Goal: Transaction & Acquisition: Purchase product/service

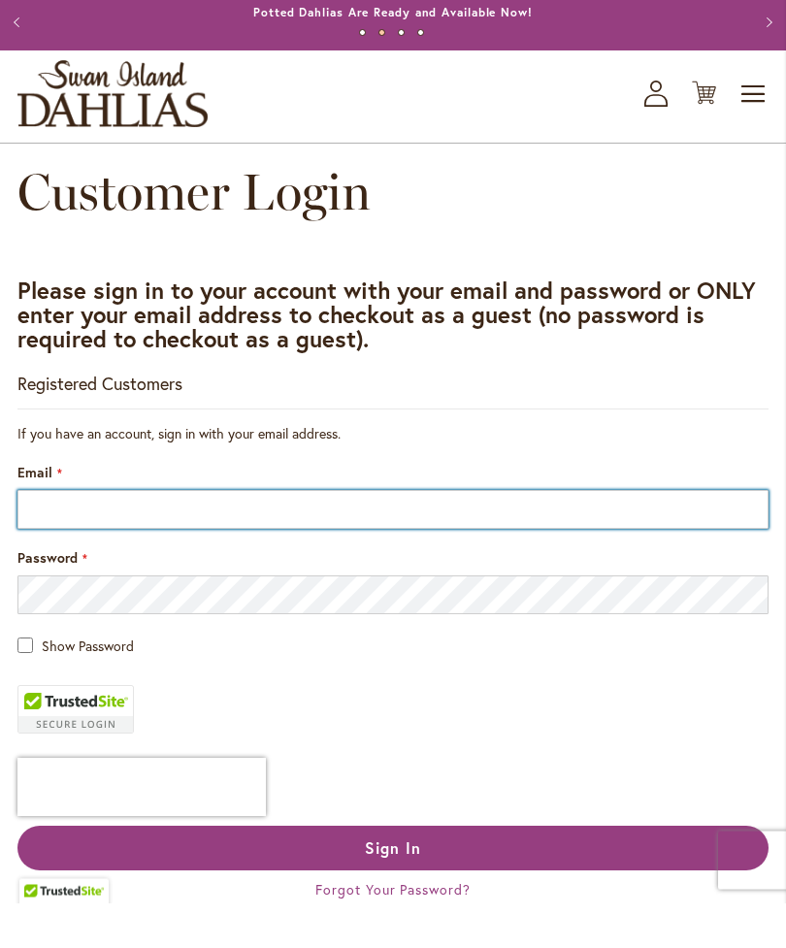
type input "**********"
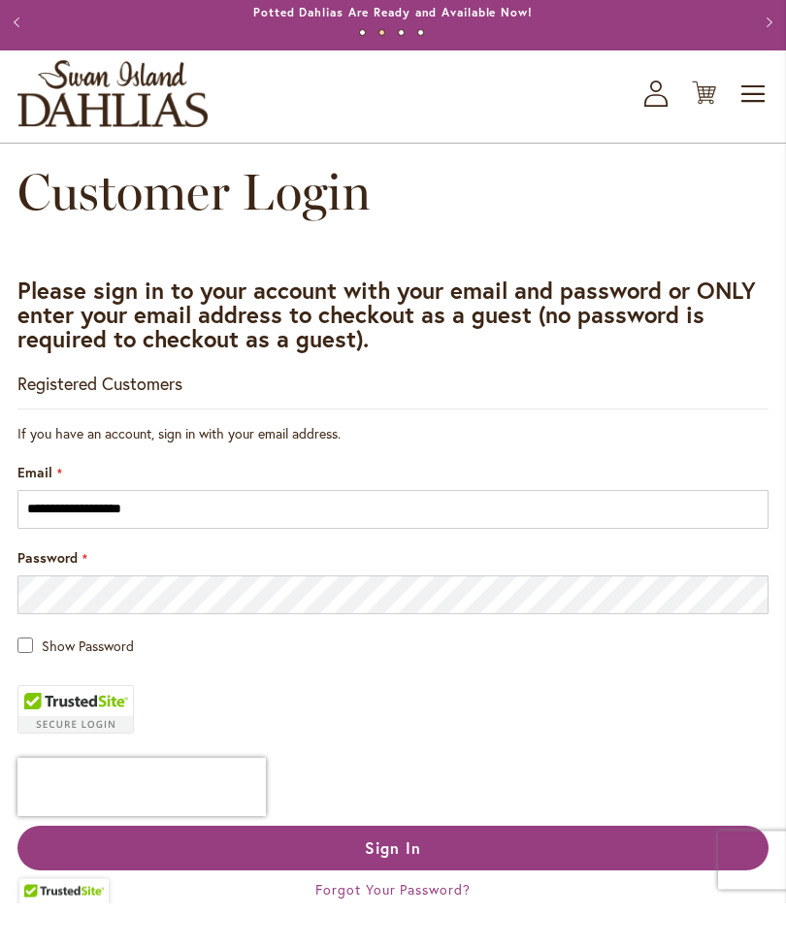
scroll to position [46, 0]
click at [429, 863] on button "Sign In" at bounding box center [392, 848] width 751 height 45
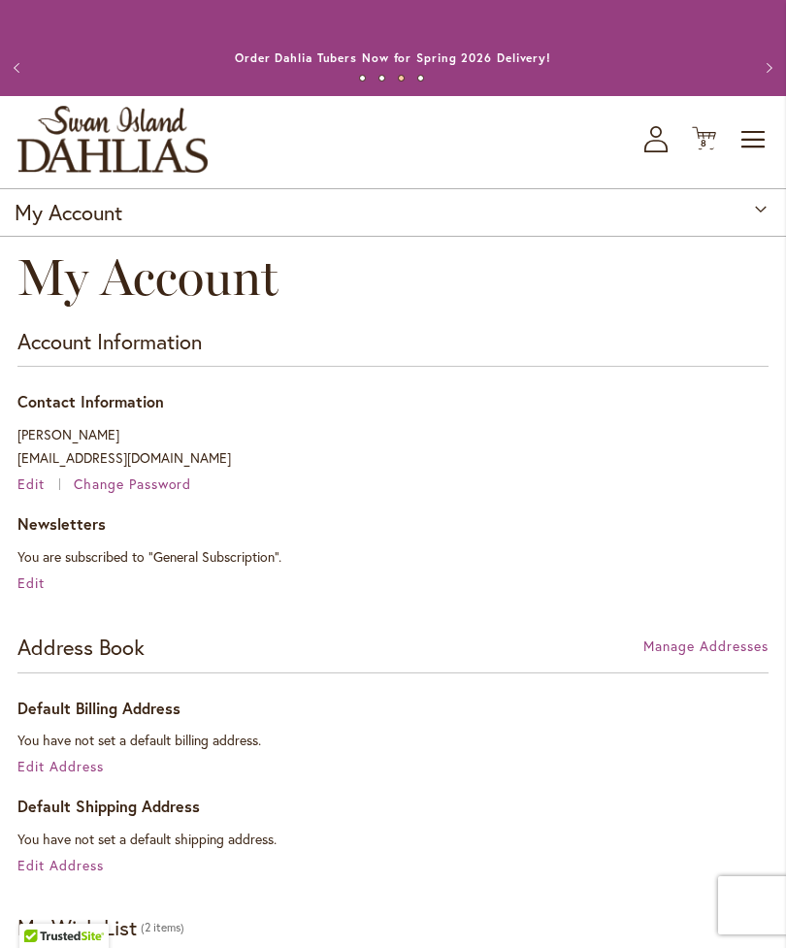
click at [759, 155] on span "Toggle Nav" at bounding box center [753, 139] width 29 height 39
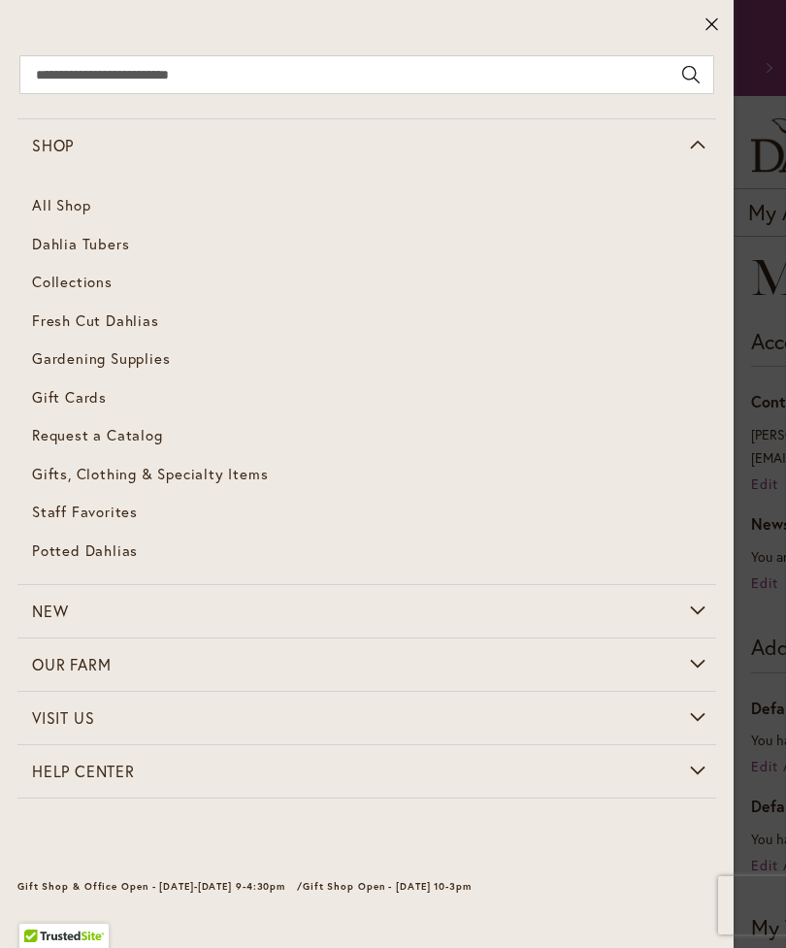
click at [101, 253] on link "Dahlia Tubers" at bounding box center [366, 244] width 698 height 39
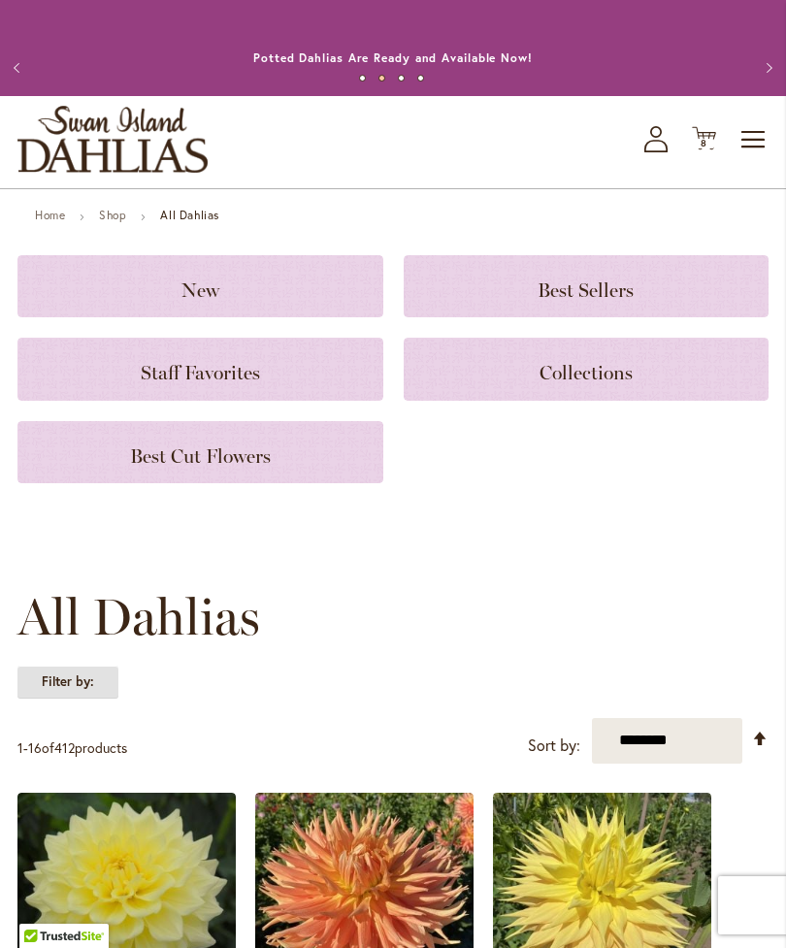
click at [91, 698] on strong "Filter by:" at bounding box center [67, 681] width 101 height 33
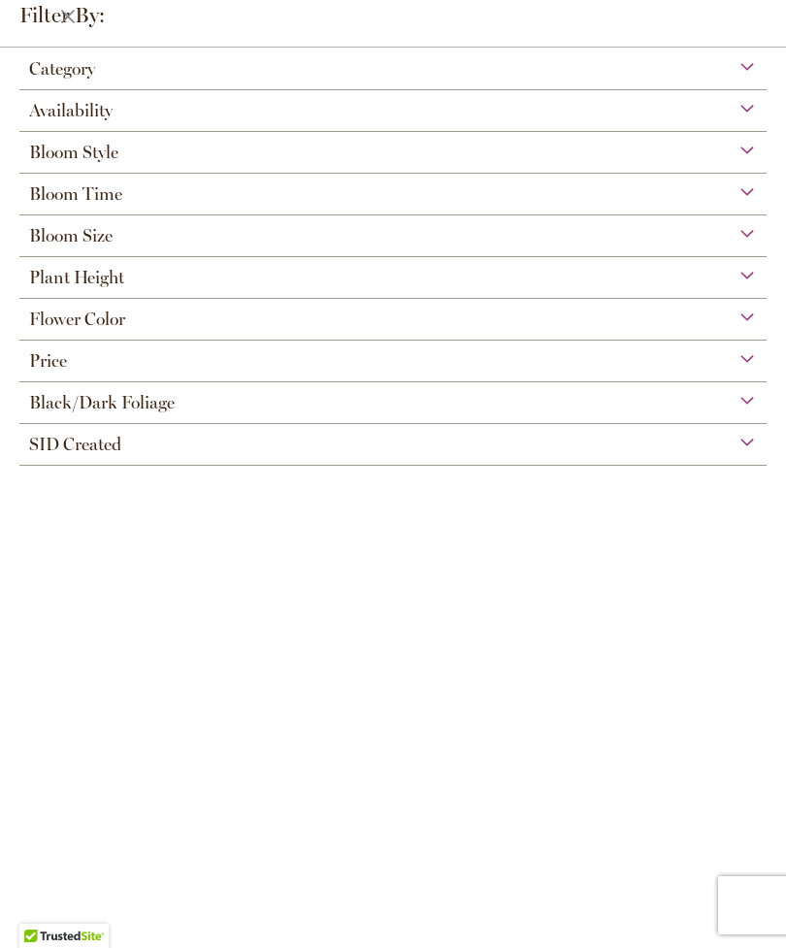
click at [738, 323] on div "Flower Color" at bounding box center [392, 314] width 747 height 31
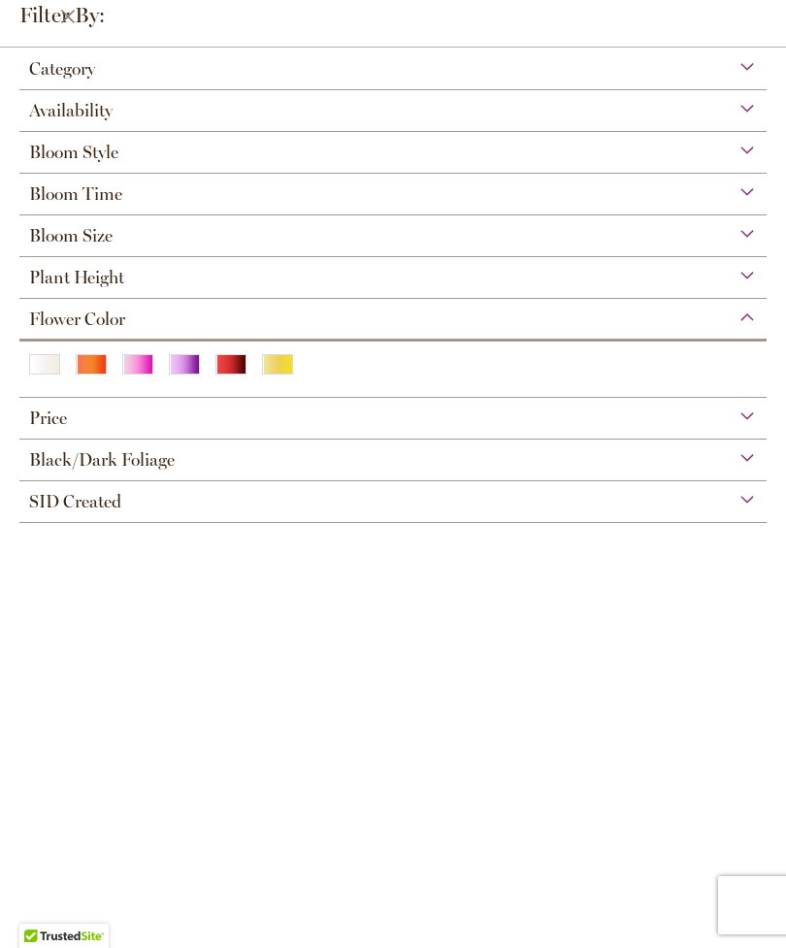
click at [235, 366] on div "Red" at bounding box center [230, 364] width 31 height 20
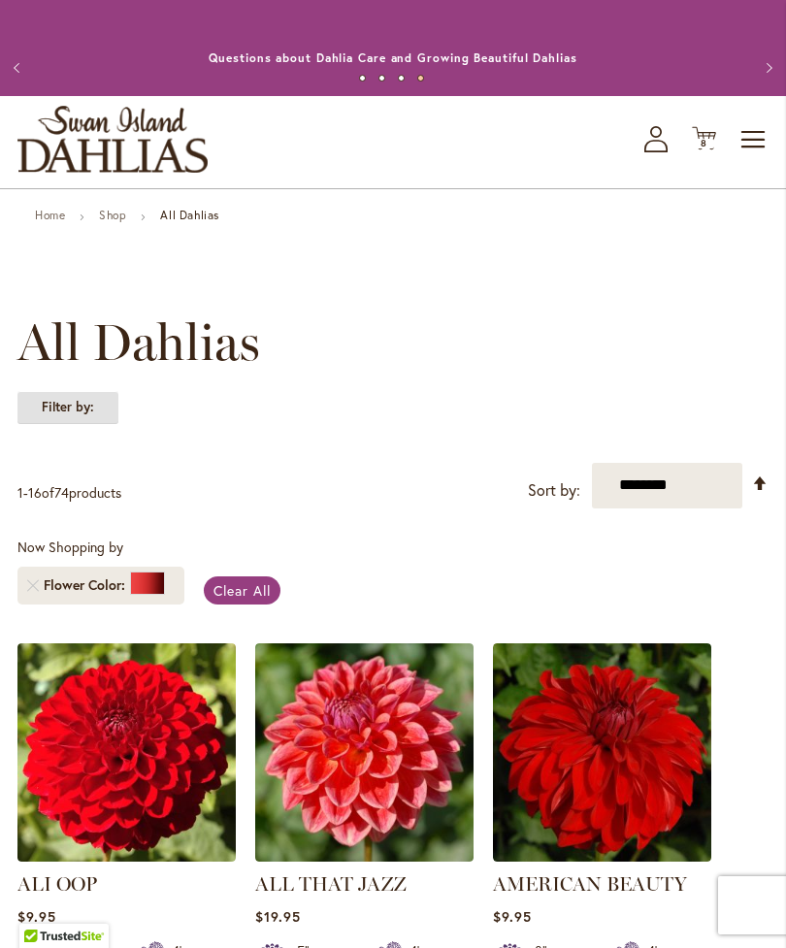
click at [90, 424] on strong "Filter by:" at bounding box center [67, 407] width 101 height 33
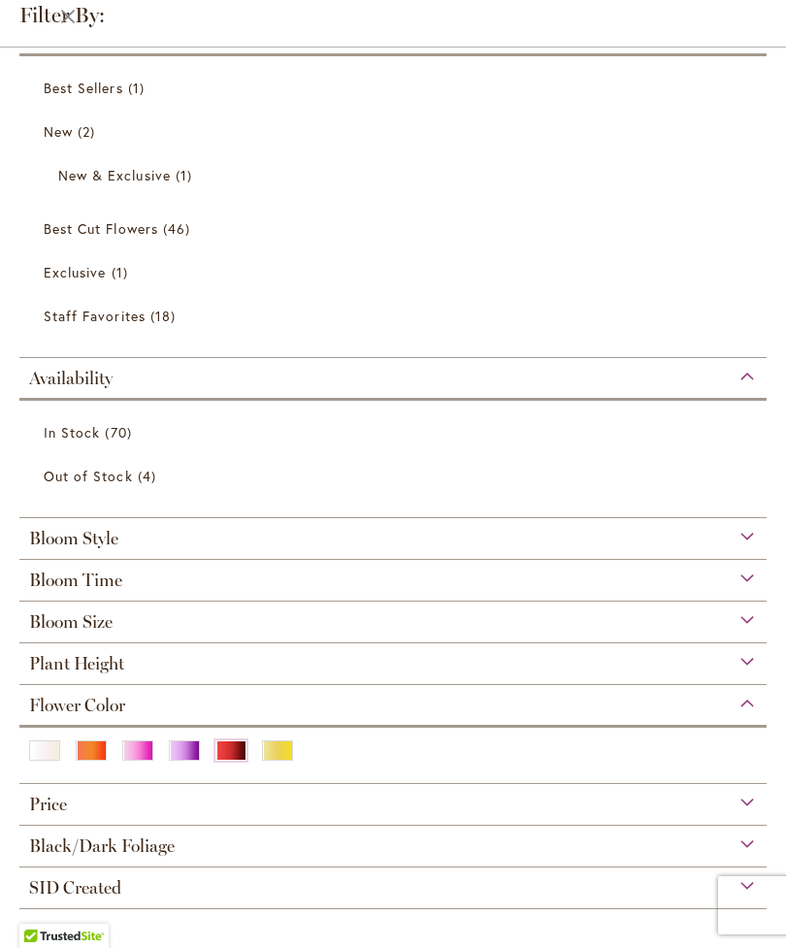
scroll to position [45, 0]
click at [184, 752] on div "Purple" at bounding box center [184, 750] width 31 height 20
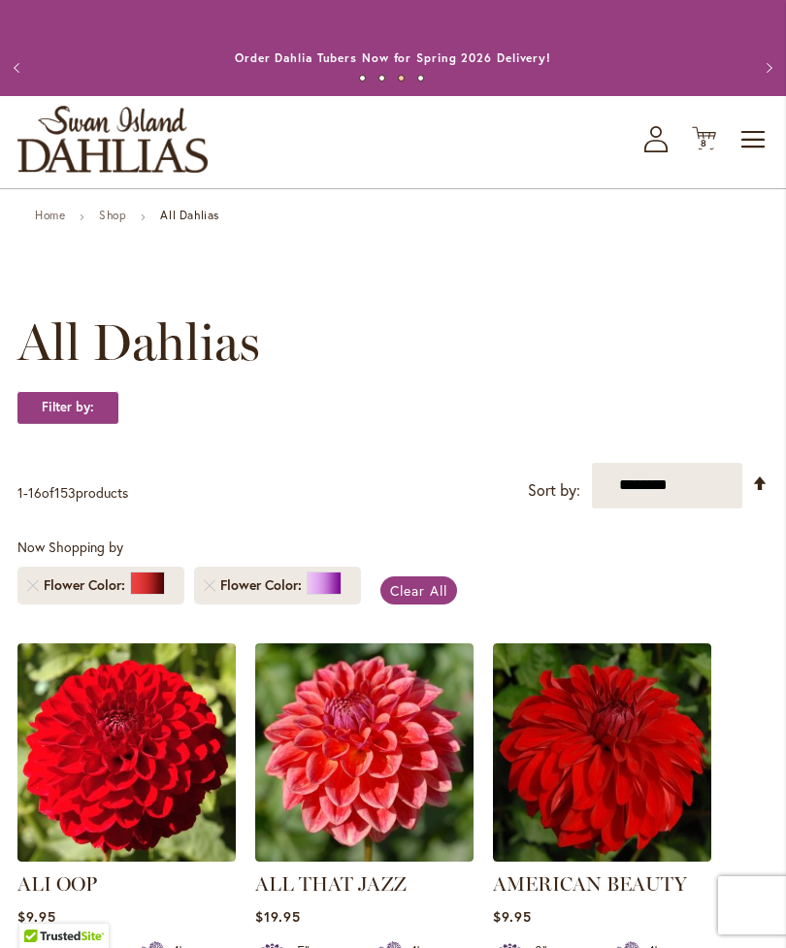
click at [417, 600] on span "Clear All" at bounding box center [418, 590] width 57 height 18
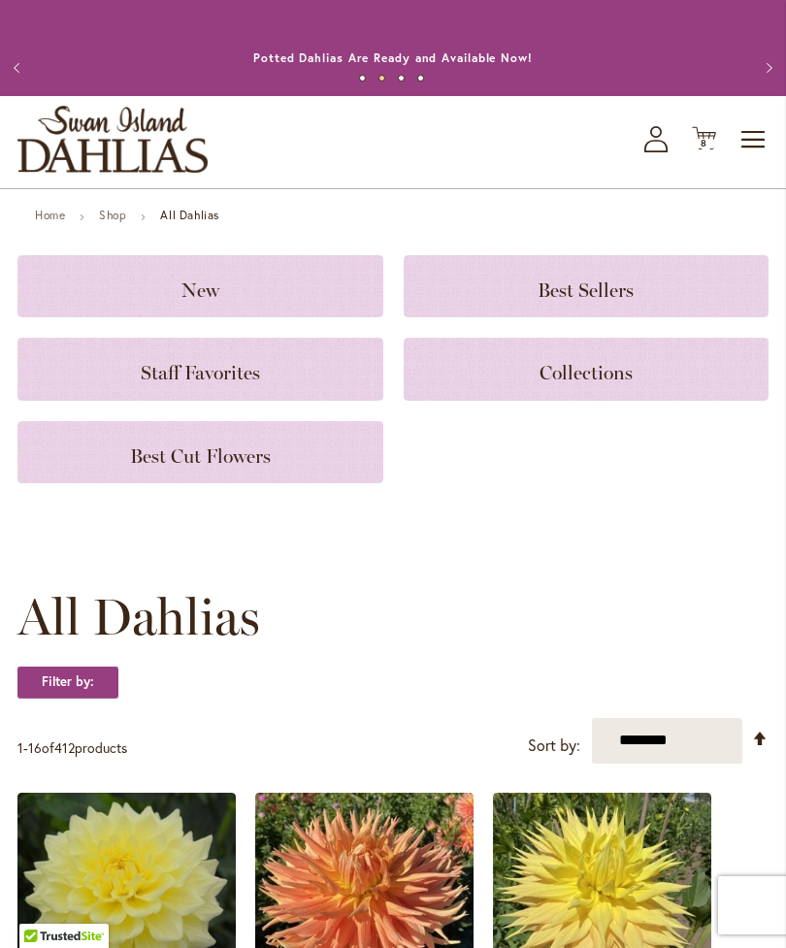
click at [707, 150] on icon "Cart .cls-1 { fill: #231f20; }" at bounding box center [704, 138] width 24 height 24
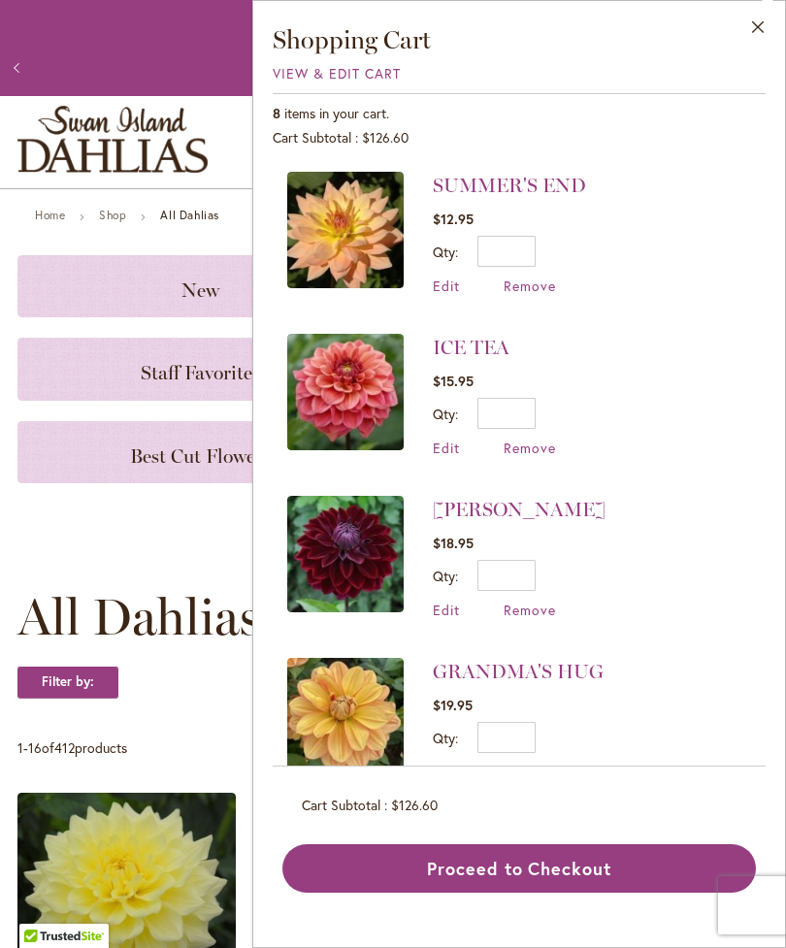
click at [346, 243] on img at bounding box center [345, 230] width 116 height 116
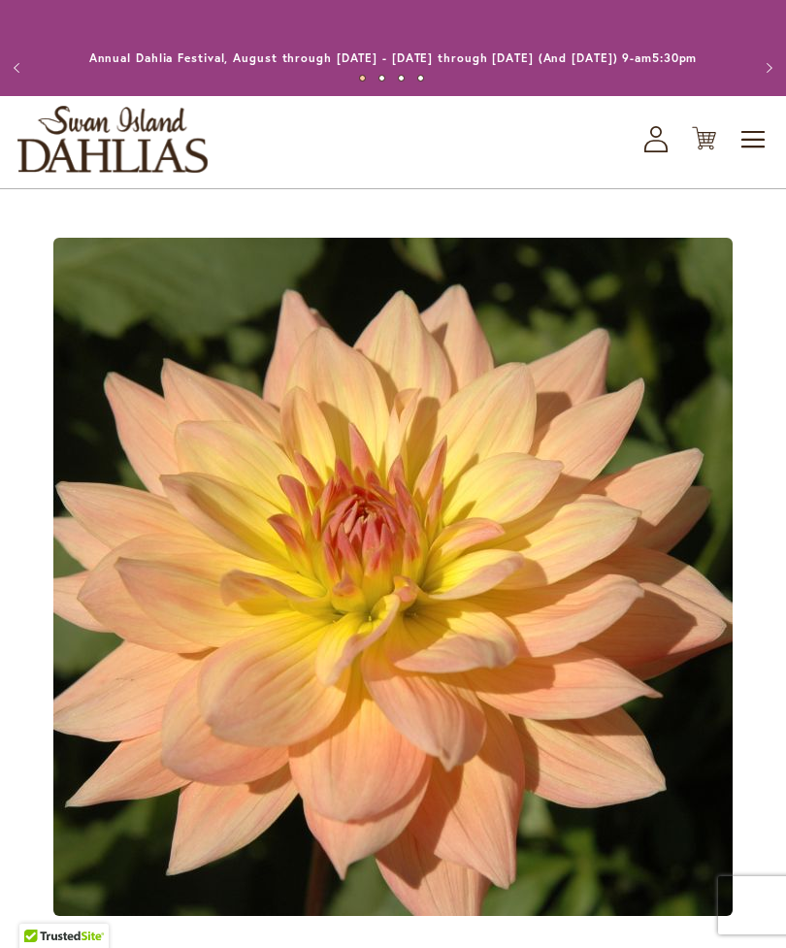
type input "*****"
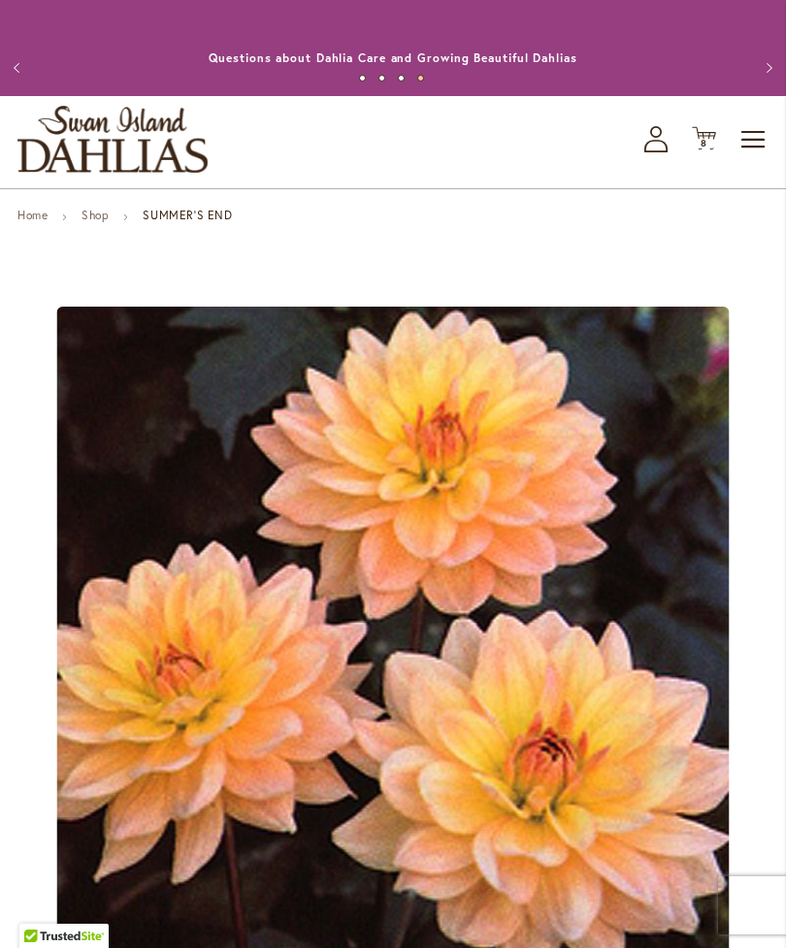
click at [702, 149] on span "8" at bounding box center [703, 143] width 7 height 13
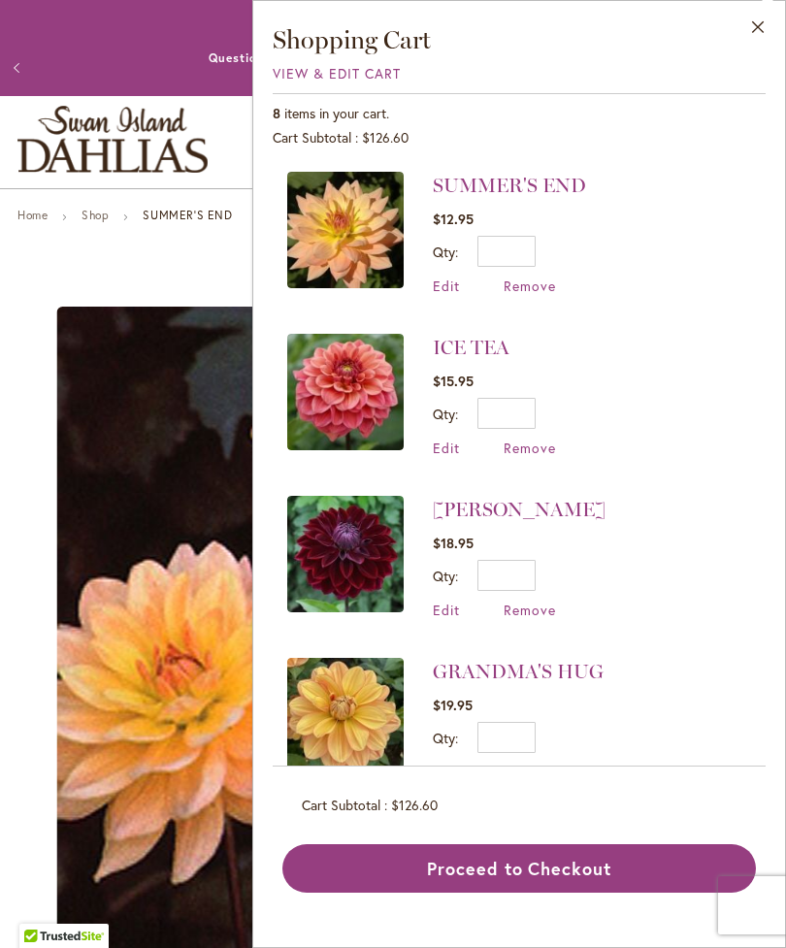
click at [364, 413] on img at bounding box center [345, 392] width 116 height 116
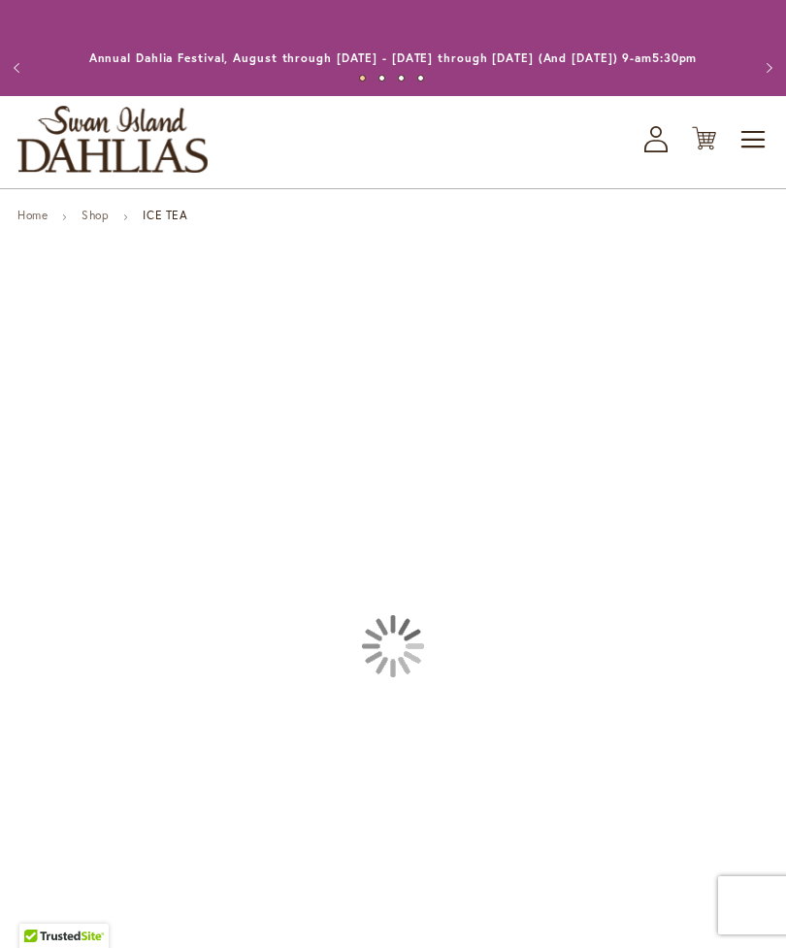
type input "*****"
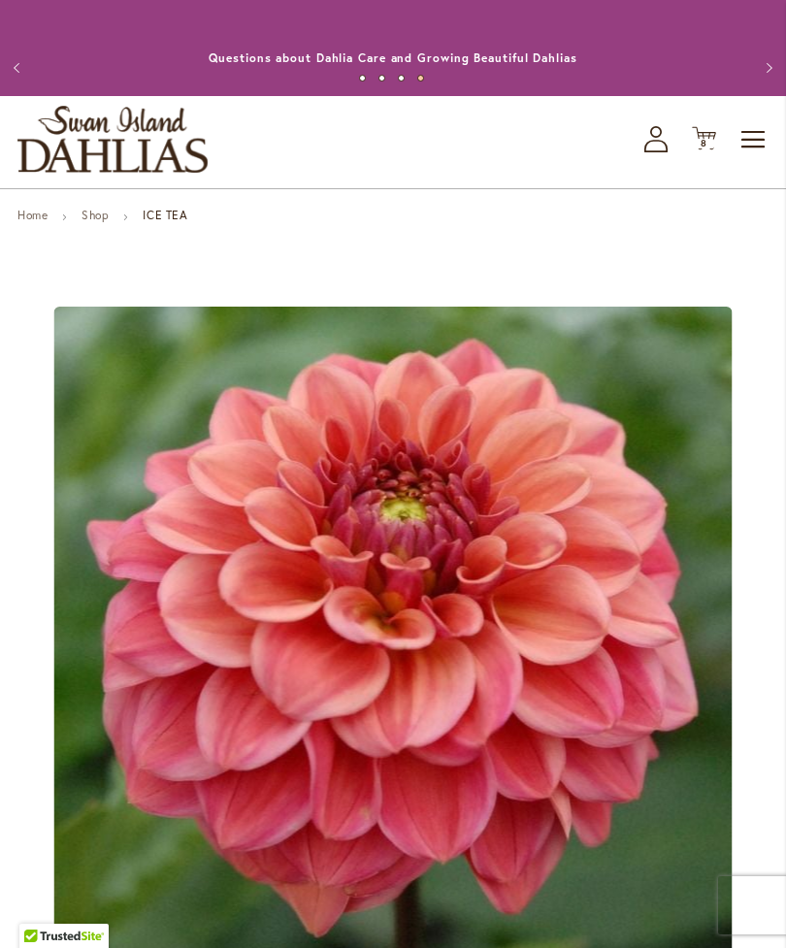
click at [698, 148] on icon "Cart .cls-1 { fill: #231f20; }" at bounding box center [704, 138] width 24 height 24
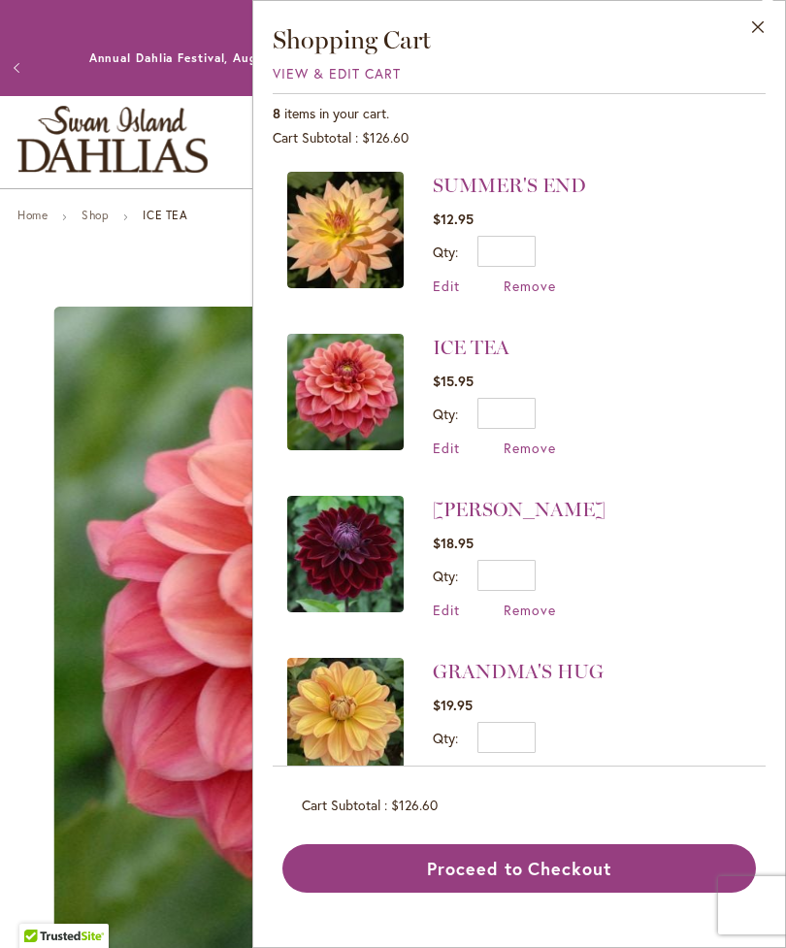
click at [537, 446] on span "Remove" at bounding box center [529, 447] width 52 height 18
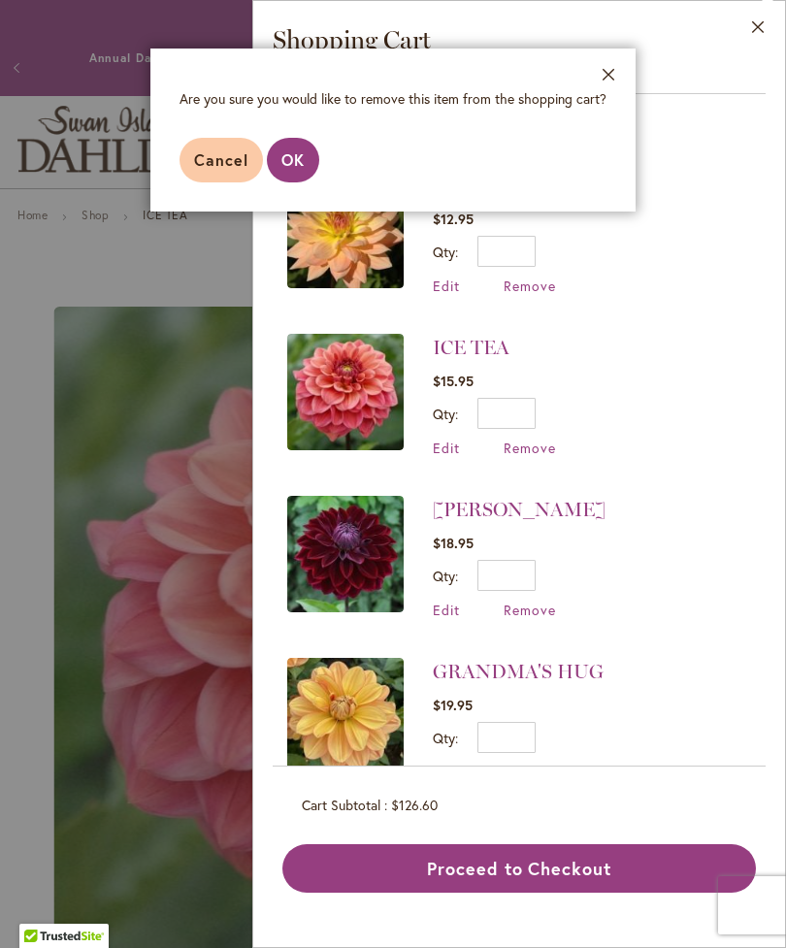
click at [297, 162] on span "OK" at bounding box center [292, 159] width 23 height 20
